Goal: Information Seeking & Learning: Learn about a topic

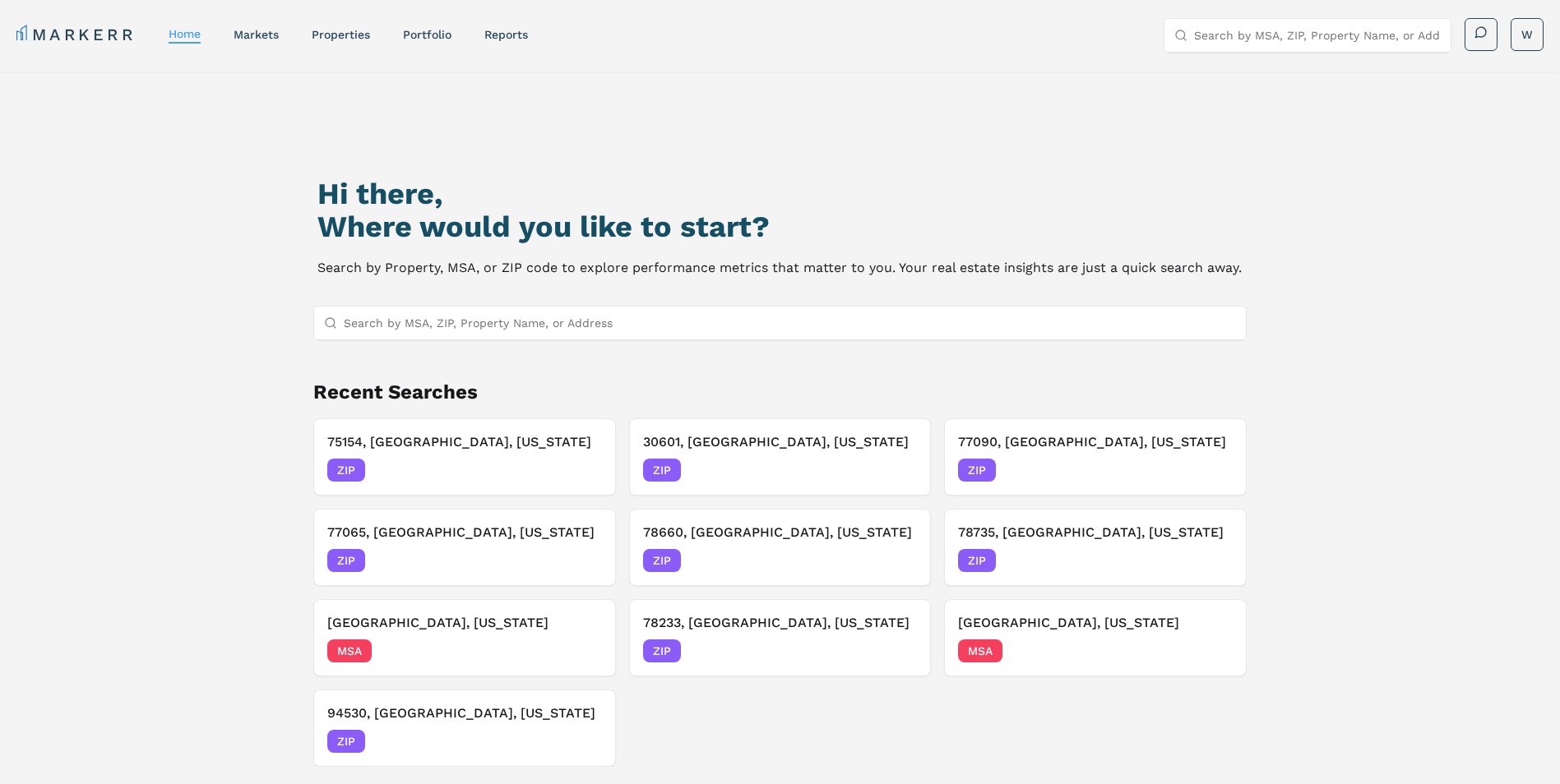
click at [433, 317] on input "Search by MSA, ZIP, Property Name, or Address" at bounding box center [789, 323] width 893 height 33
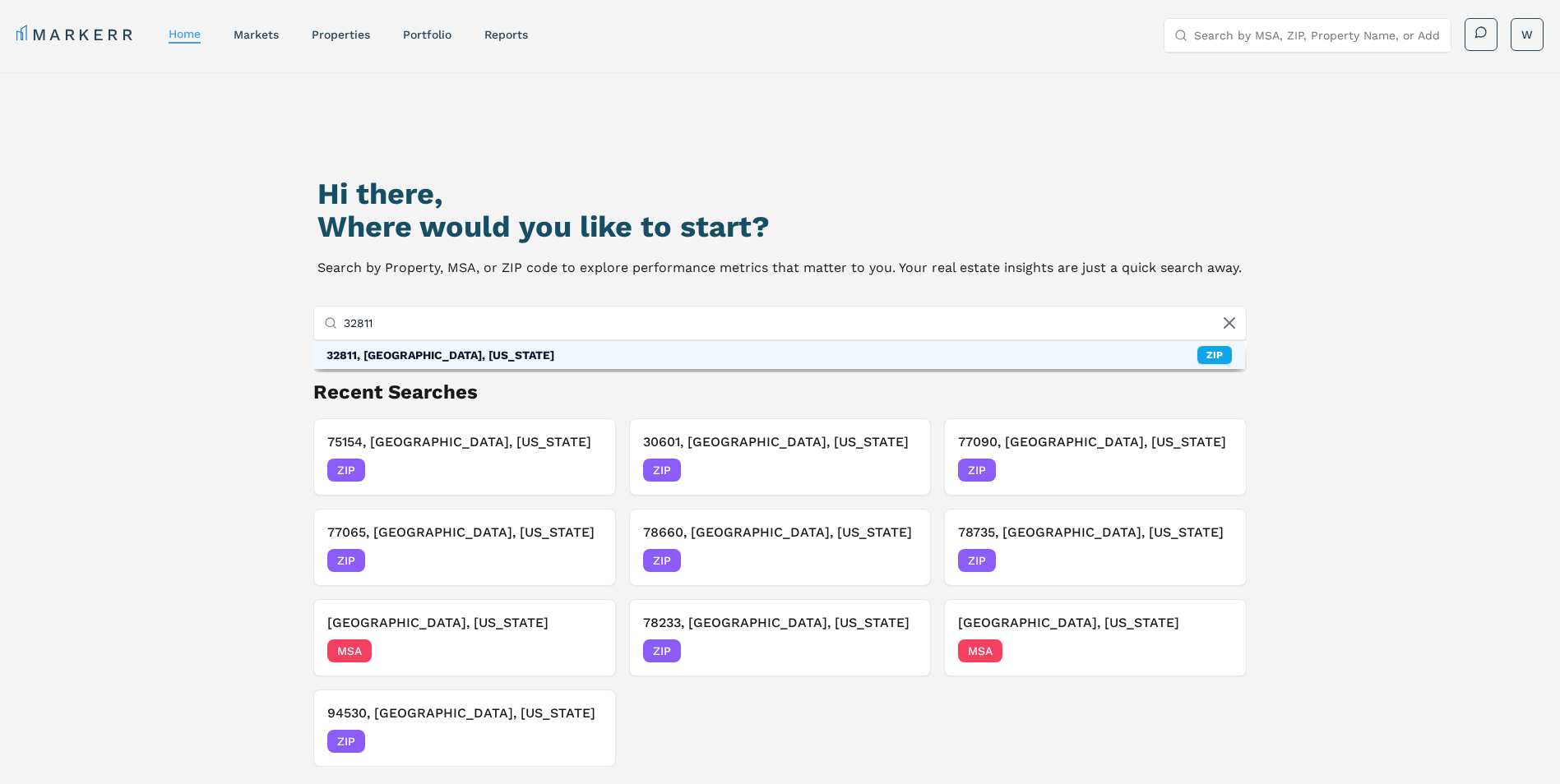
type input "32811"
click at [431, 358] on div "32811, [GEOGRAPHIC_DATA], [US_STATE]" at bounding box center [440, 354] width 228 height 16
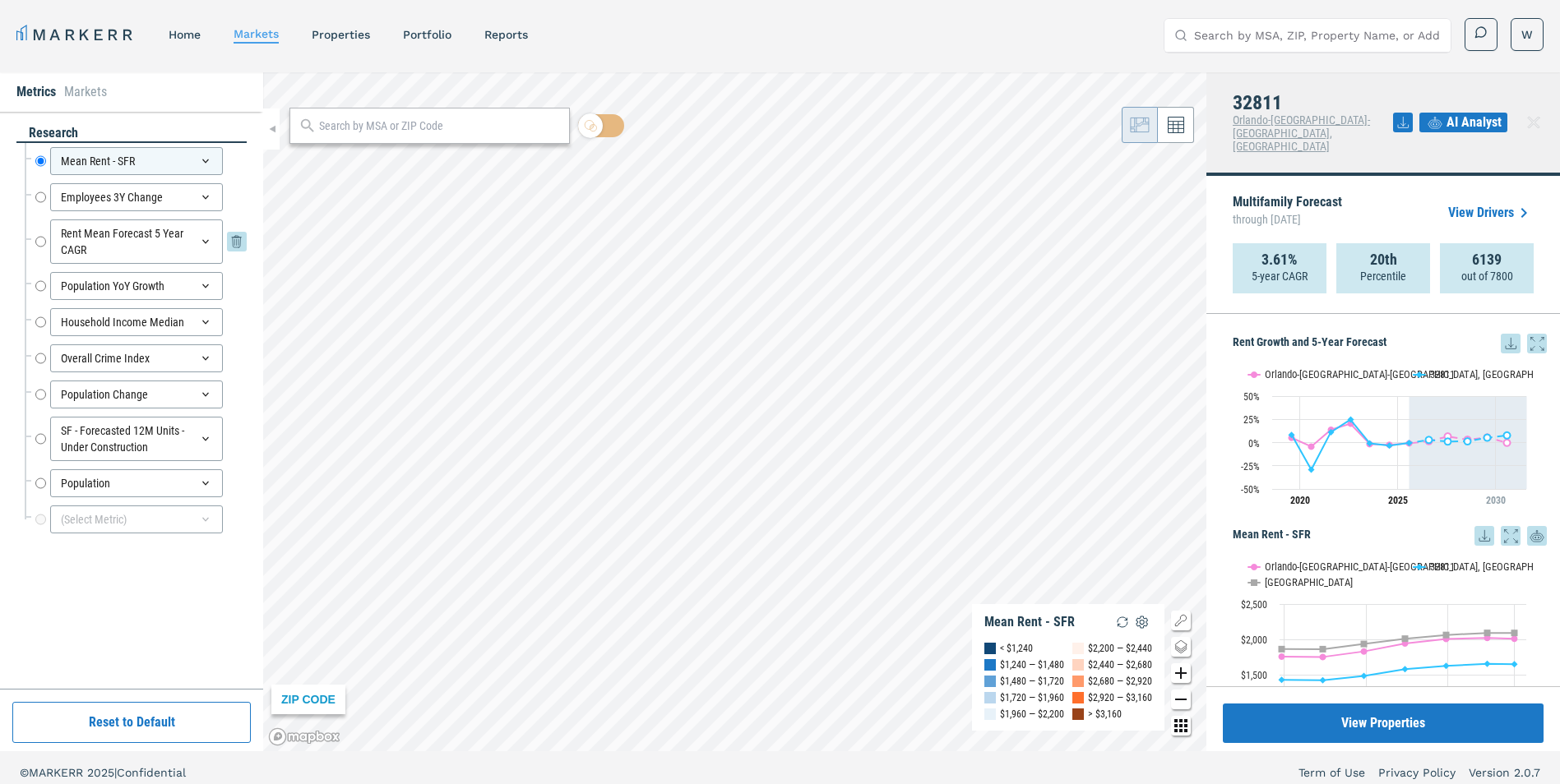
click at [39, 241] on input "Rent Mean Forecast 5 Year CAGR" at bounding box center [40, 241] width 10 height 45
radio input "false"
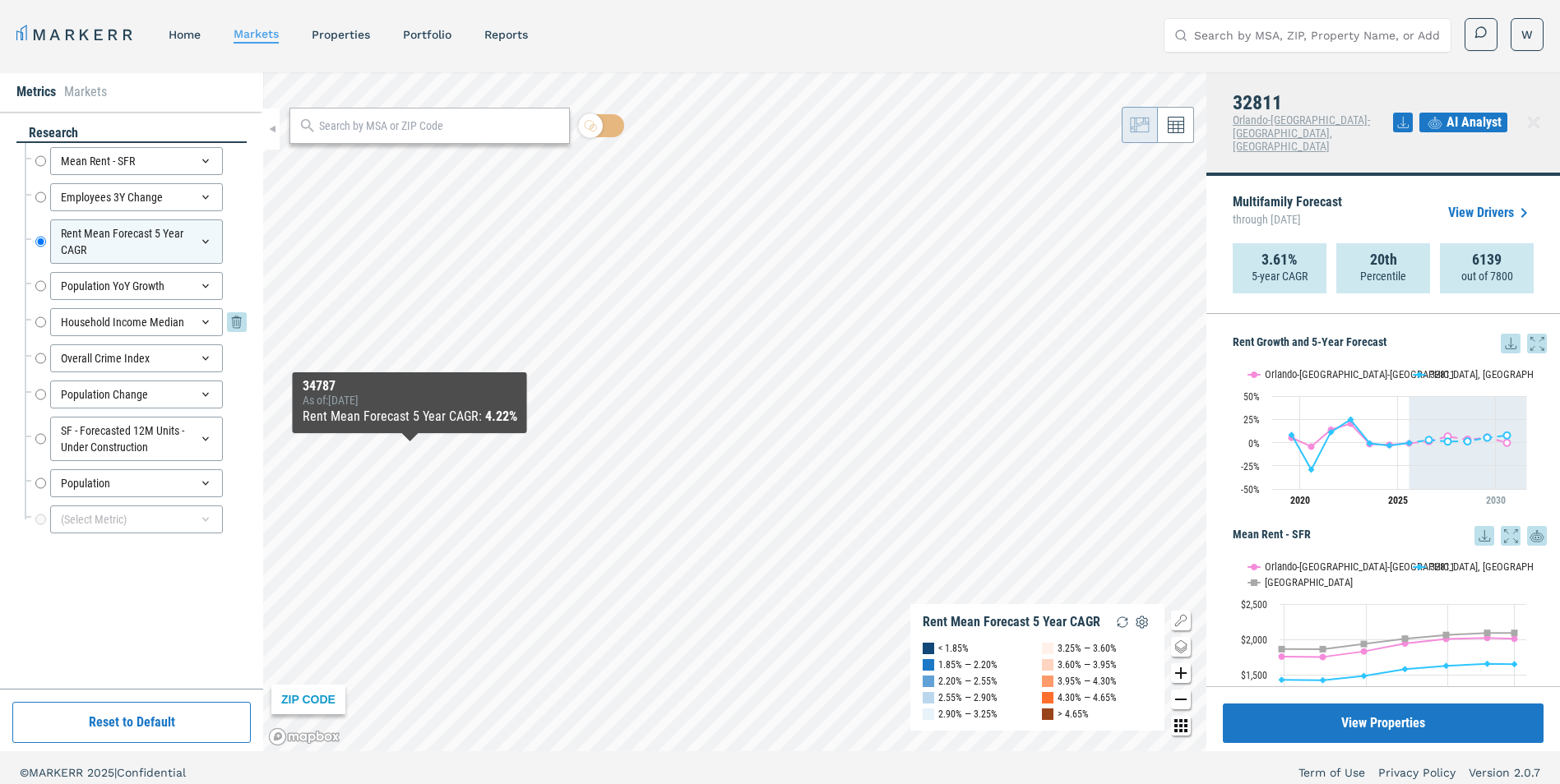
click at [39, 319] on input "Household Income Median" at bounding box center [40, 322] width 10 height 28
radio input "false"
radio input "true"
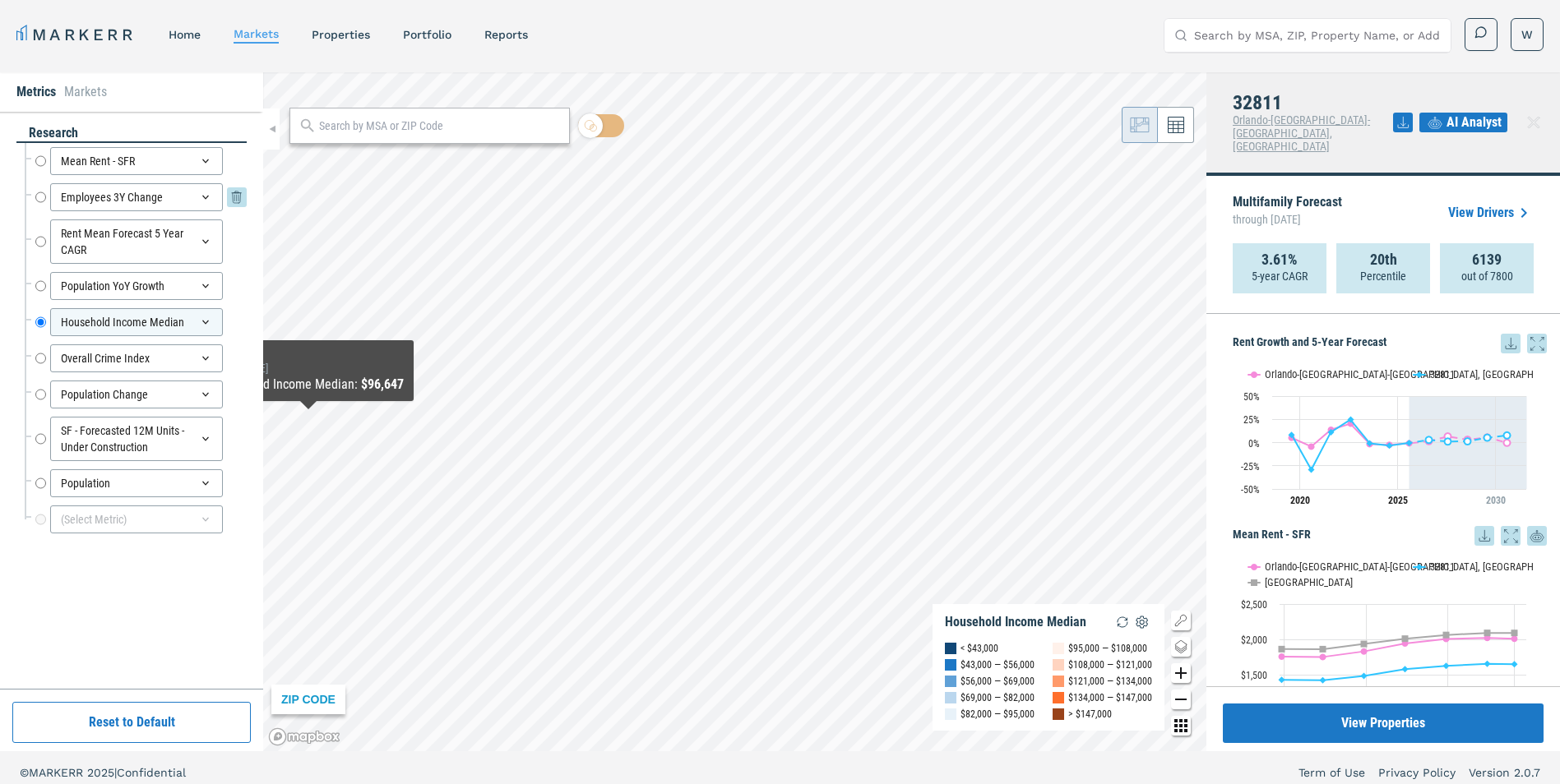
click at [45, 199] on input "Employees 3Y Change" at bounding box center [40, 197] width 10 height 28
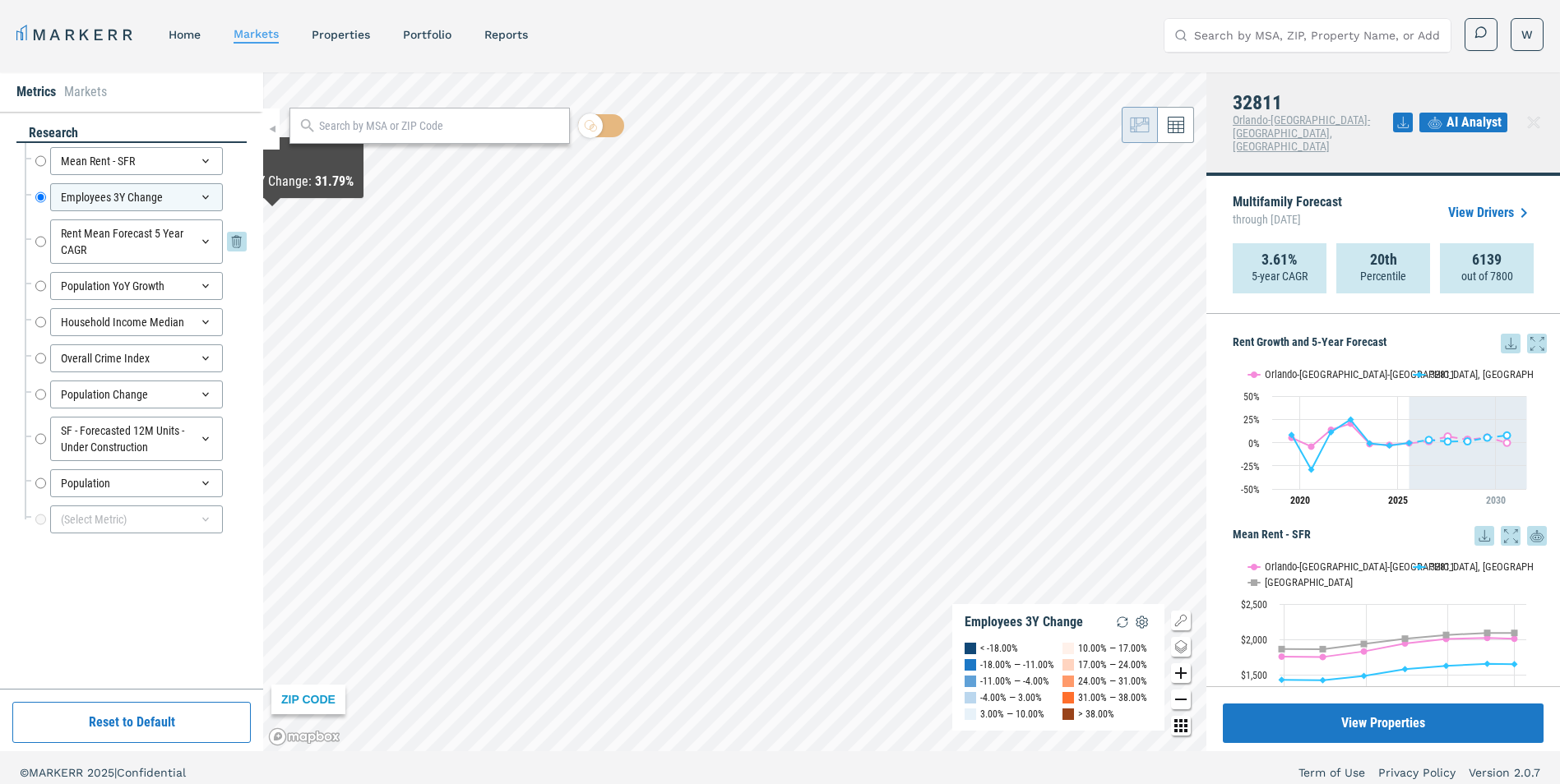
click at [37, 240] on input "Rent Mean Forecast 5 Year CAGR" at bounding box center [40, 241] width 10 height 45
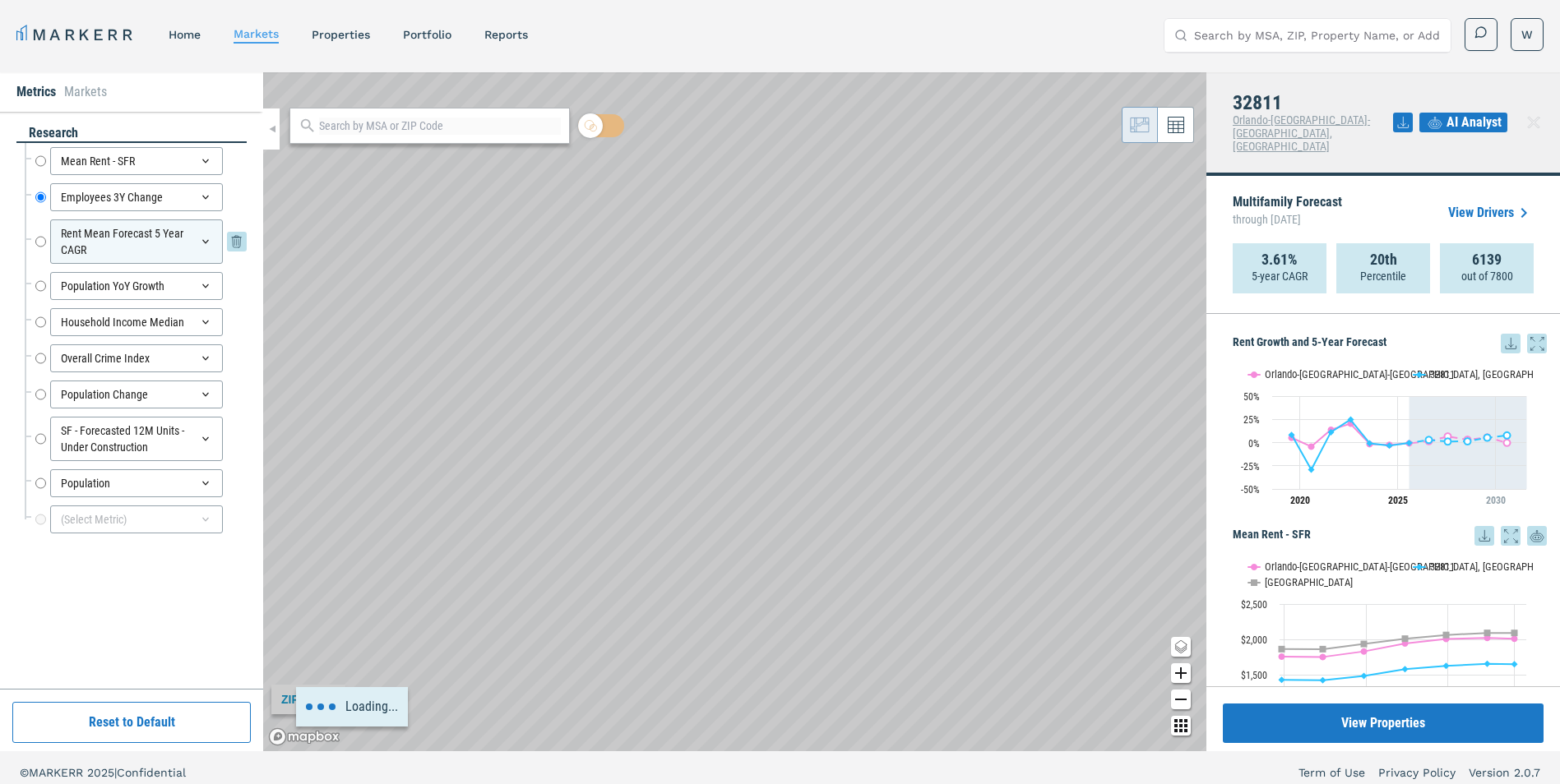
radio input "false"
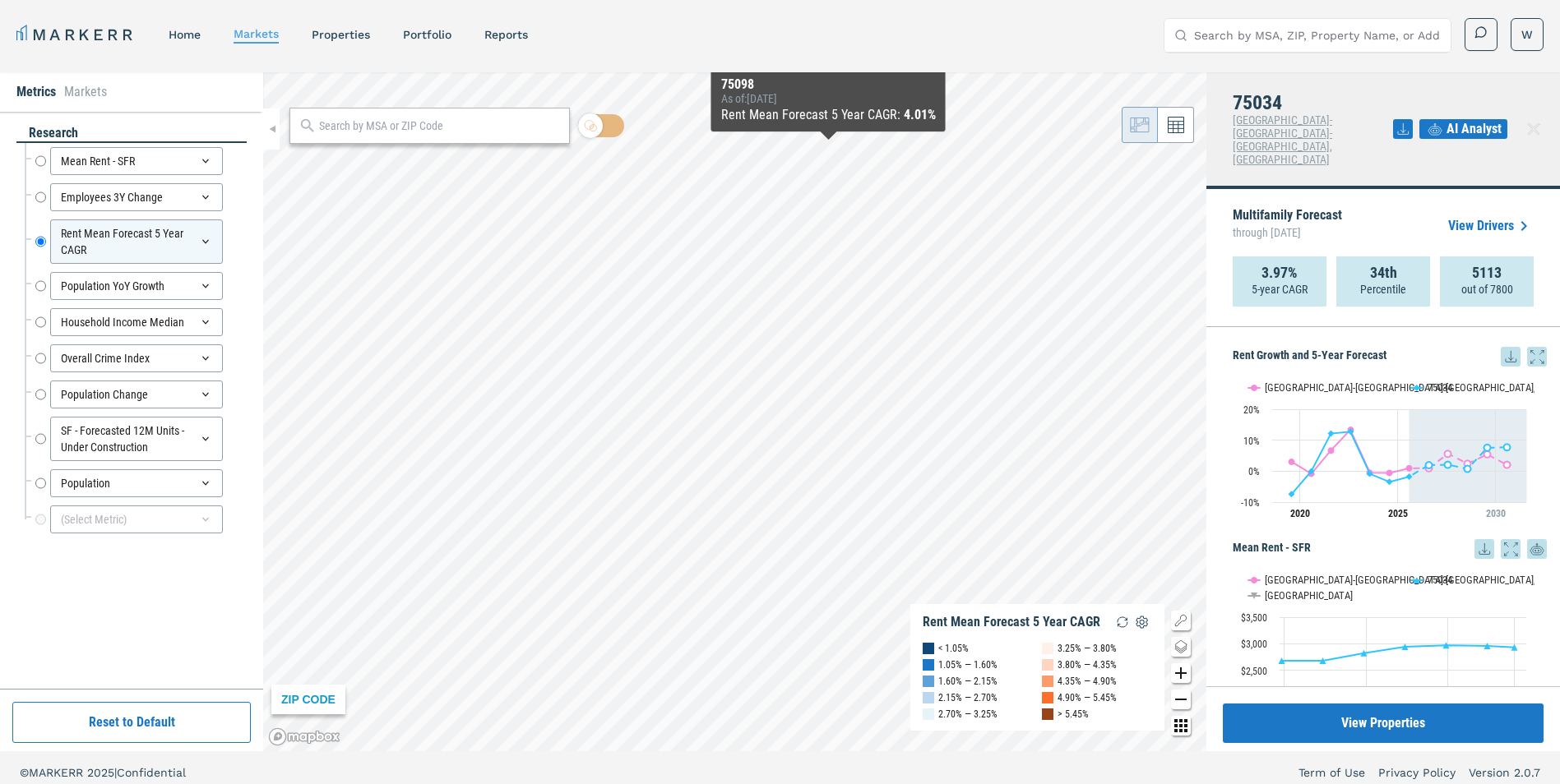
scroll to position [10, 0]
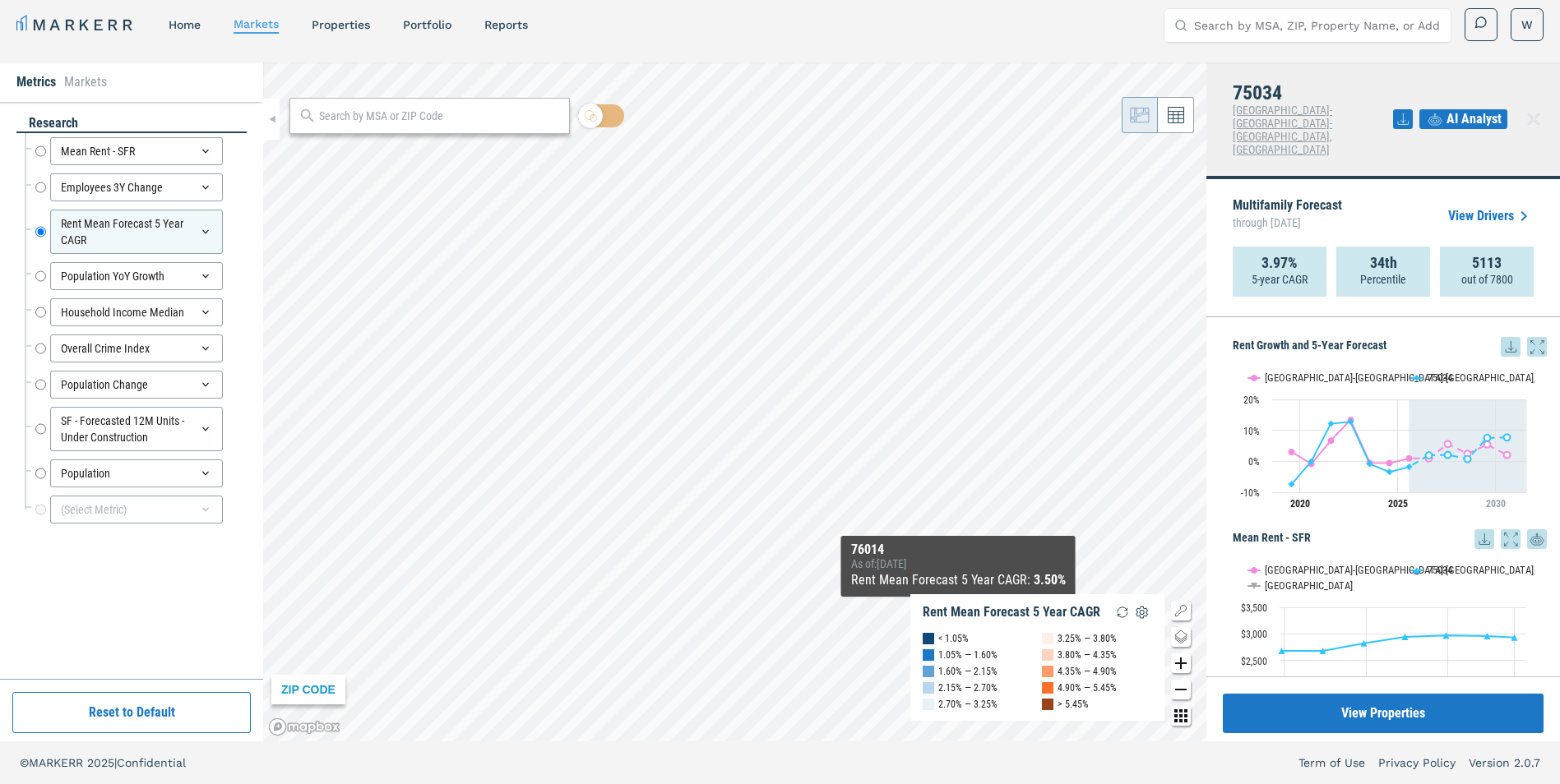
drag, startPoint x: 701, startPoint y: 202, endPoint x: 958, endPoint y: 614, distance: 485.6
click at [958, 614] on div "ZIP CODE Rent Mean Forecast 5 Year CAGR < 1.05% 1.05% — 1.60% 1.60% — 2.15% 2.1…" at bounding box center [735, 401] width 944 height 679
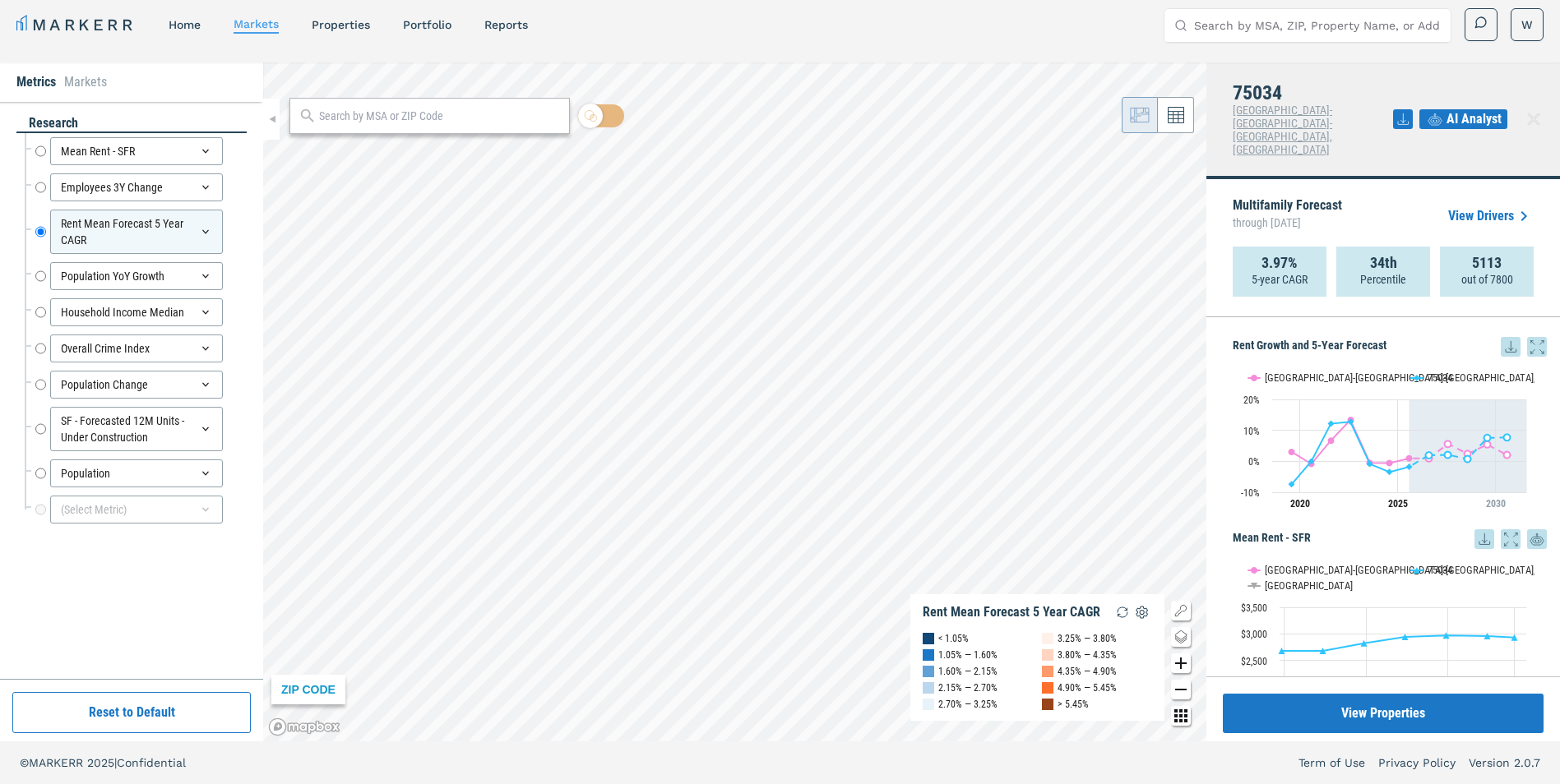
click at [462, 62] on div "MARKERR home markets properties Portfolio reports Search by MSA, ZIP, Property …" at bounding box center [780, 387] width 1560 height 794
click at [1046, 55] on div "MARKERR home markets properties Portfolio reports Search by MSA, ZIP, Property …" at bounding box center [780, 387] width 1560 height 794
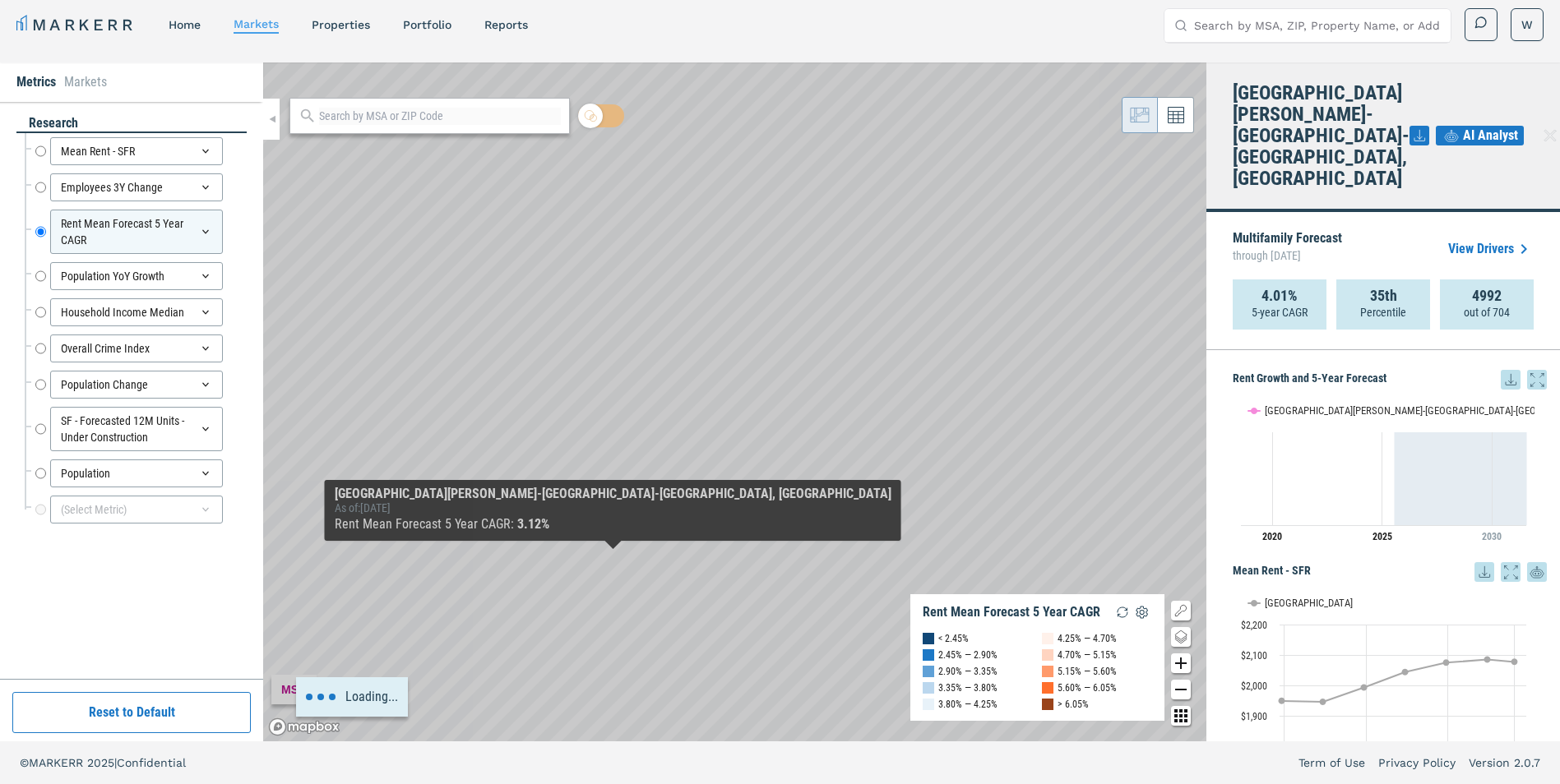
scroll to position [0, 0]
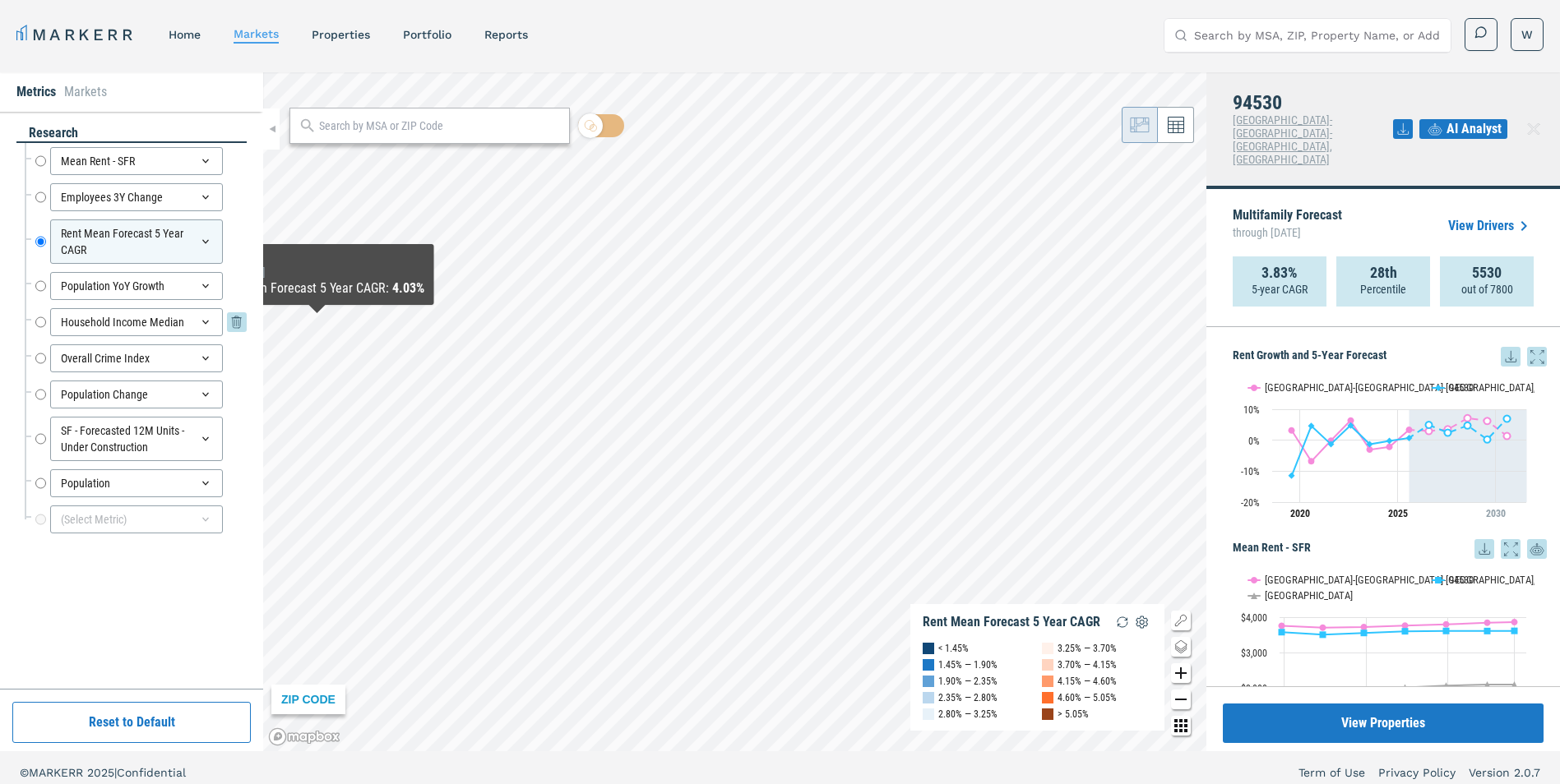
click at [41, 321] on input "Household Income Median" at bounding box center [40, 322] width 10 height 28
radio input "false"
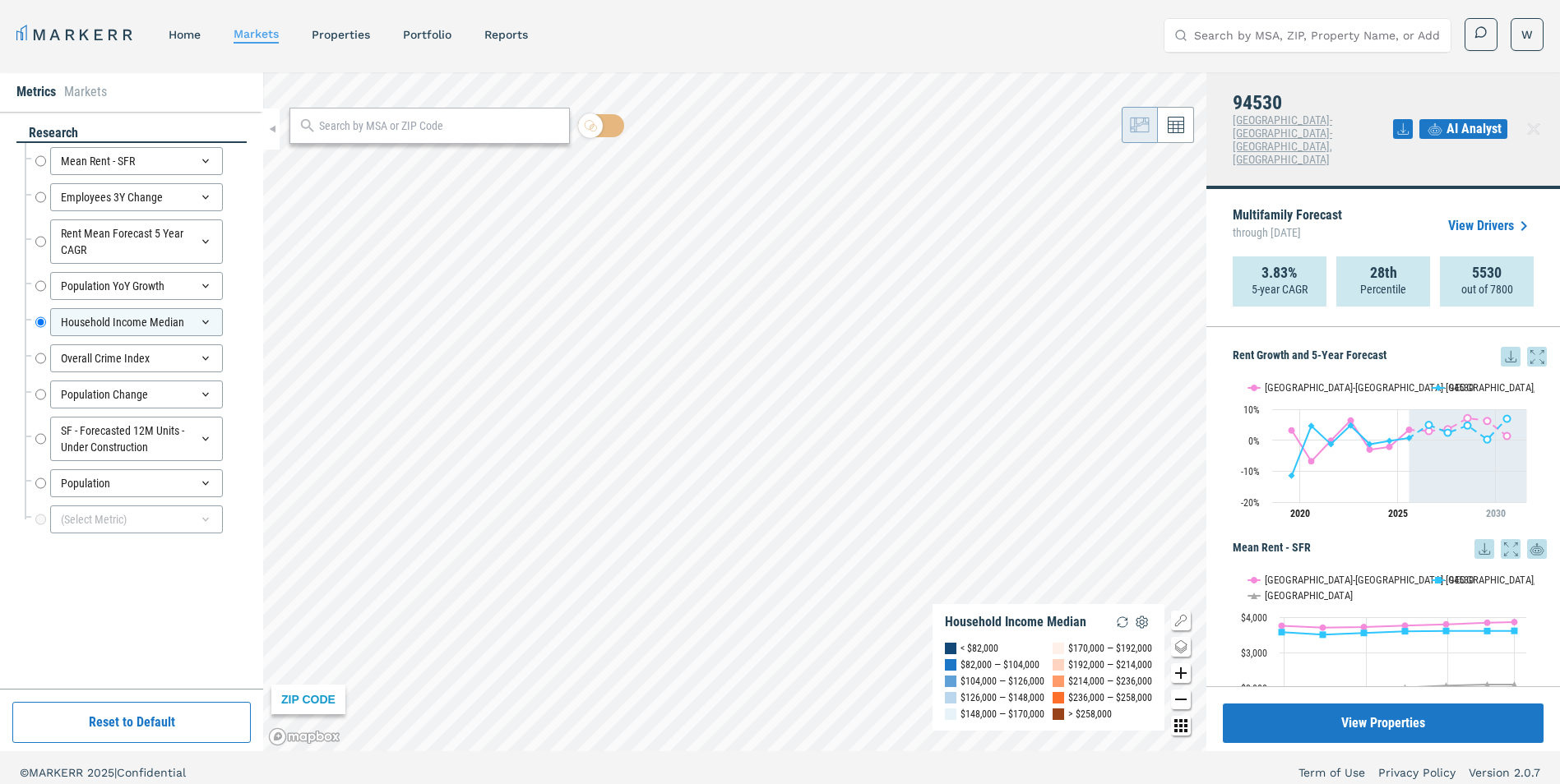
click at [34, 359] on div "Overall Crime Index Overall Crime Index" at bounding box center [135, 359] width 222 height 36
click at [41, 359] on input "Overall Crime Index" at bounding box center [40, 358] width 10 height 28
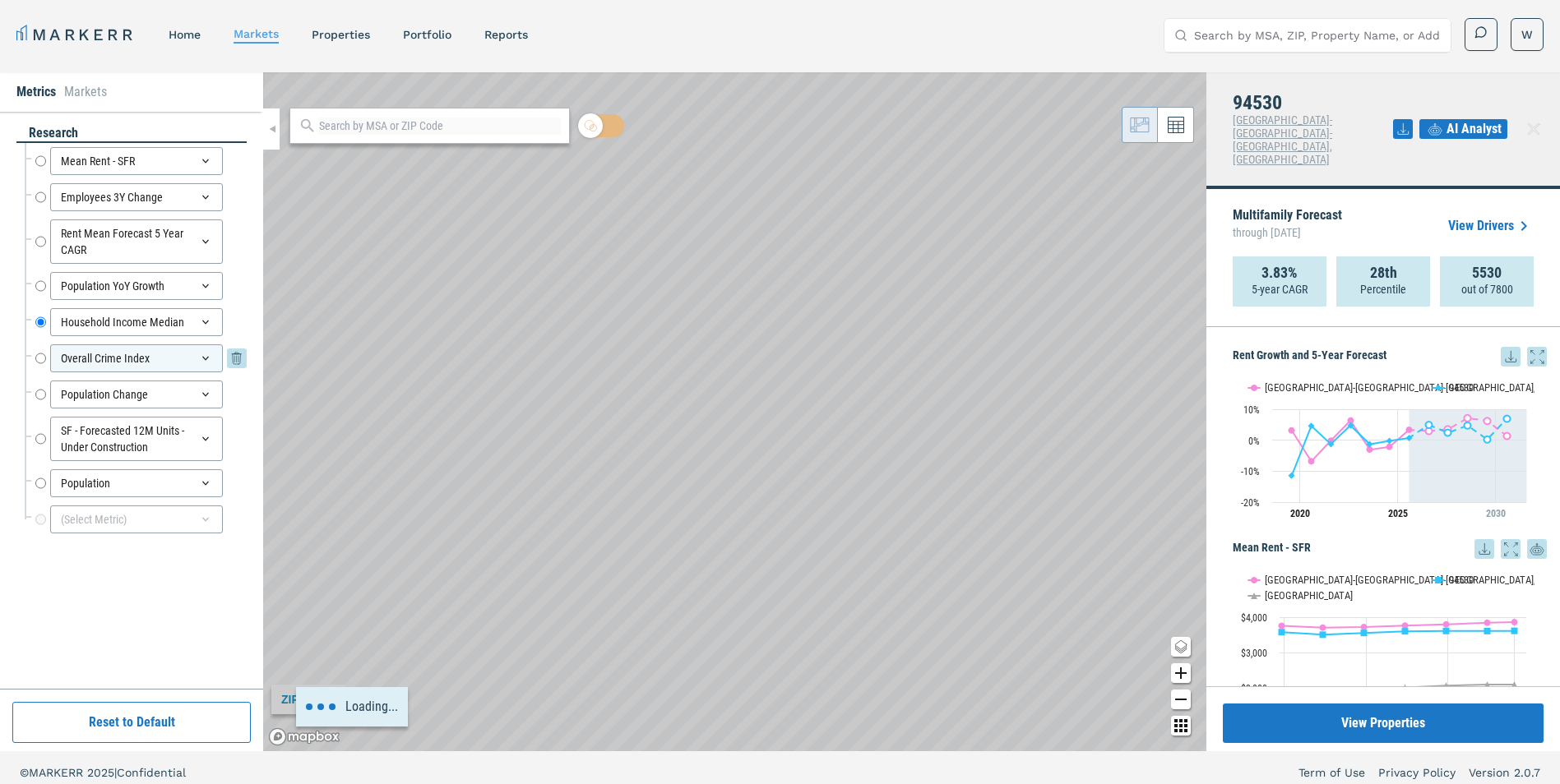
radio input "false"
radio input "true"
